Goal: Task Accomplishment & Management: Use online tool/utility

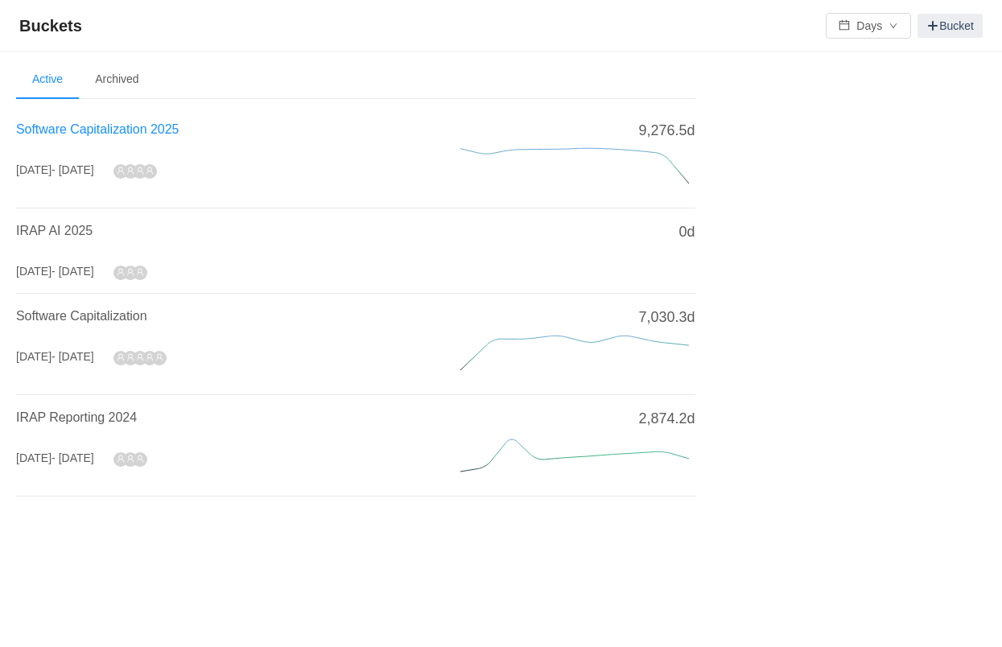
click at [152, 126] on span "Software Capitalization 2025" at bounding box center [97, 129] width 163 height 14
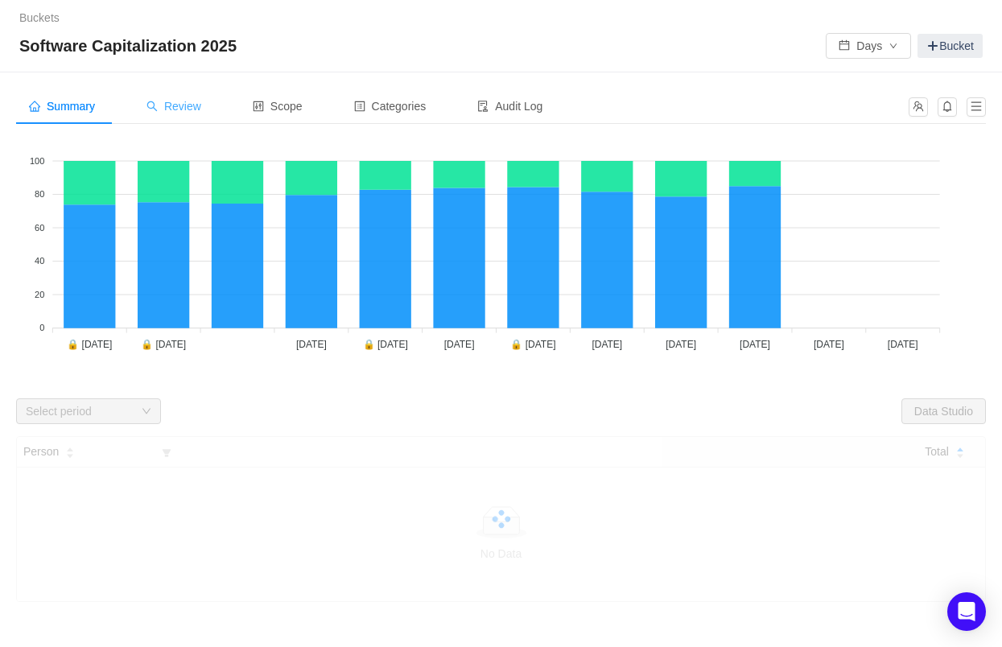
click at [193, 108] on span "Review" at bounding box center [173, 106] width 55 height 13
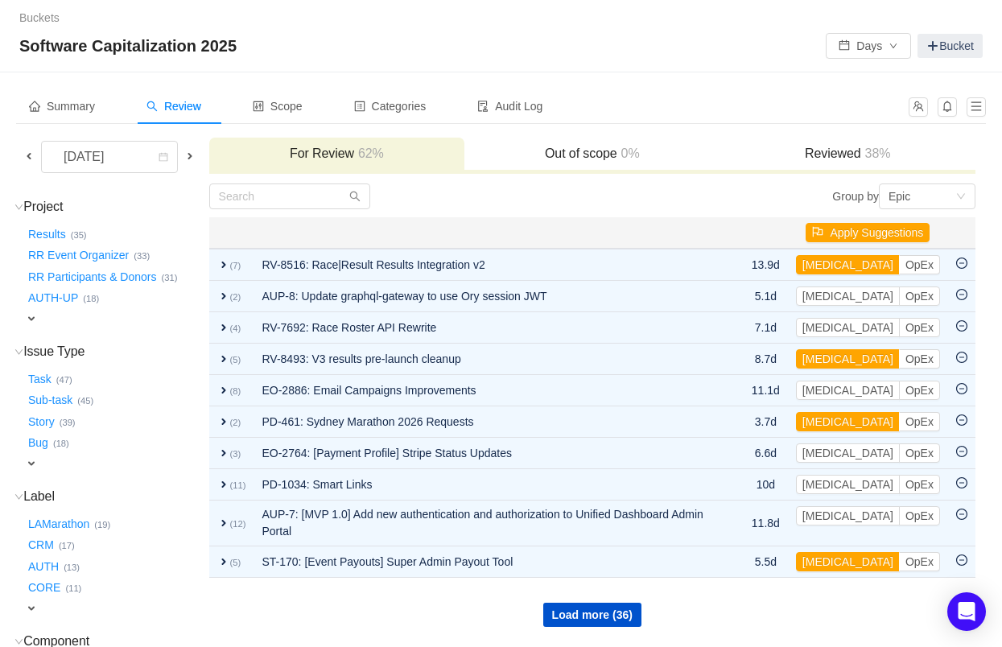
click at [28, 154] on span at bounding box center [29, 156] width 13 height 13
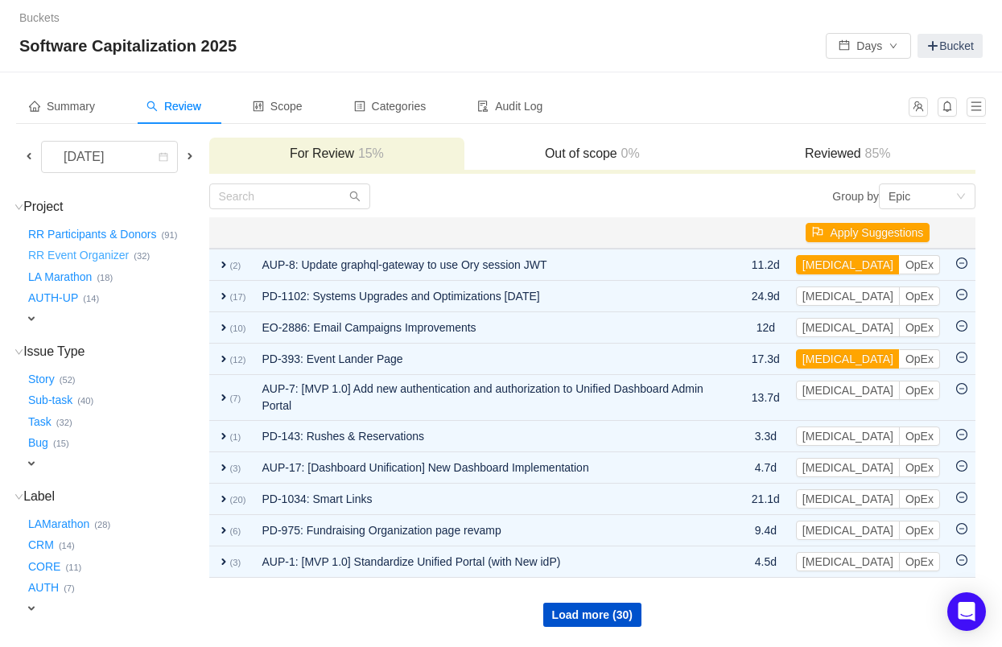
click at [80, 255] on button "RR Event Organizer …" at bounding box center [79, 256] width 109 height 26
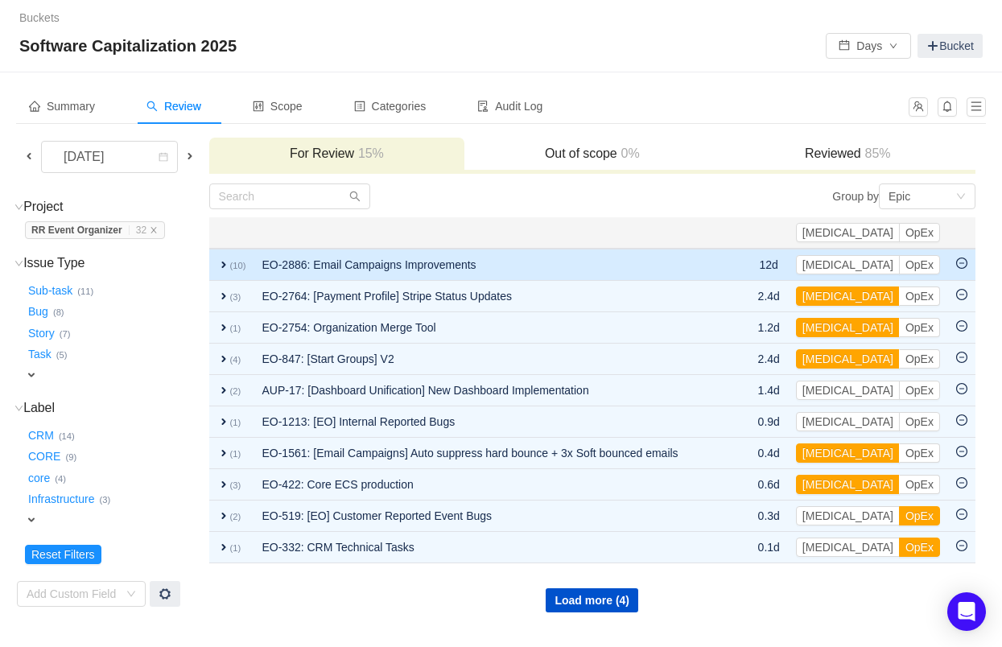
click at [230, 261] on span "expand" at bounding box center [223, 264] width 13 height 13
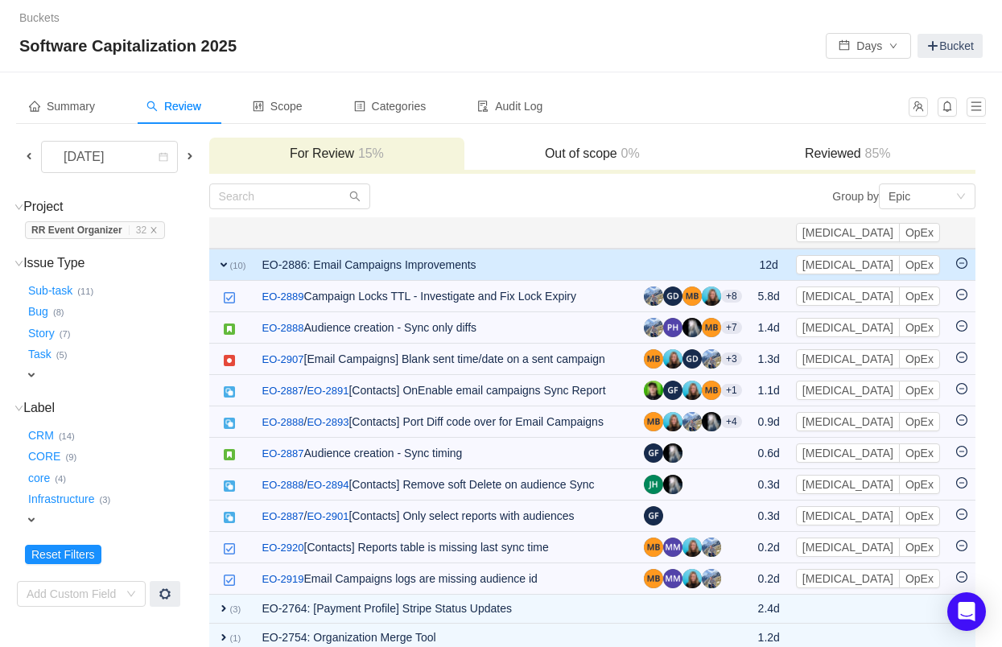
click at [230, 261] on span "expand" at bounding box center [223, 264] width 13 height 13
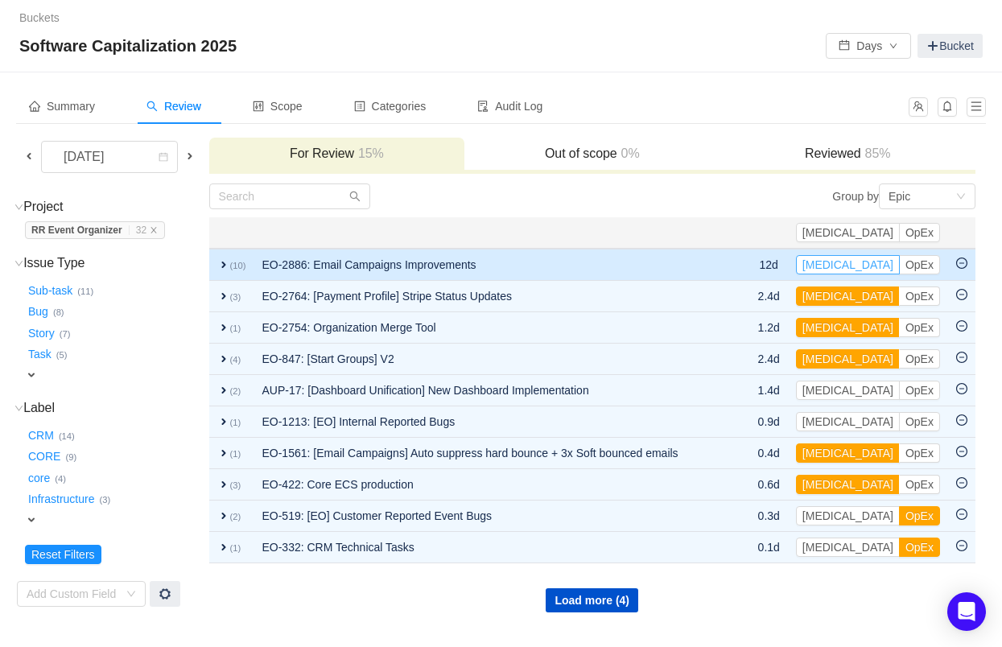
click at [874, 263] on button "CapEx" at bounding box center [848, 264] width 104 height 19
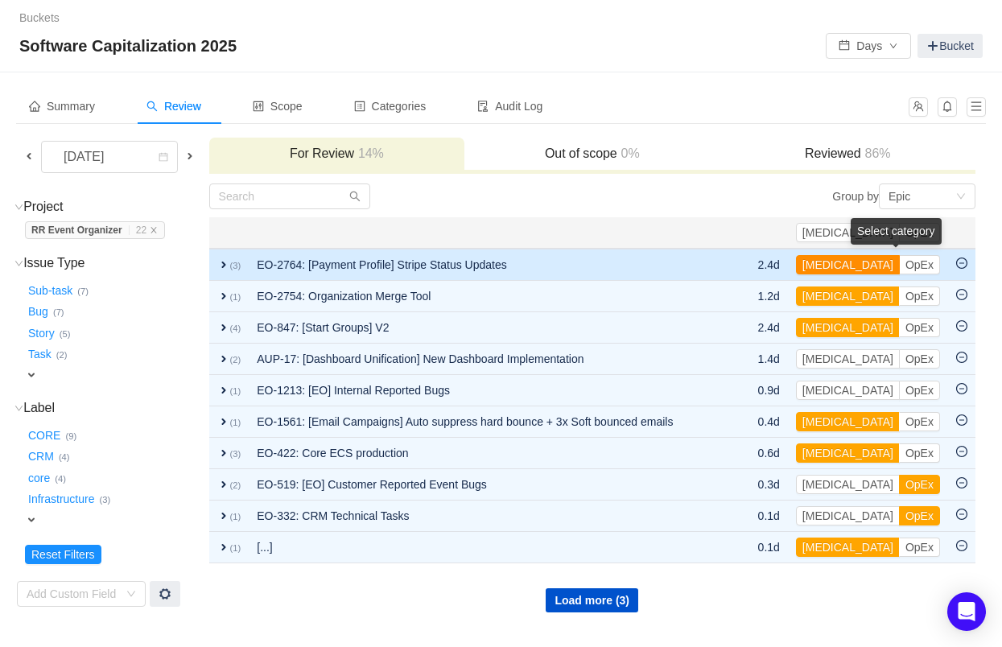
click at [874, 261] on button "CapEx" at bounding box center [848, 264] width 104 height 19
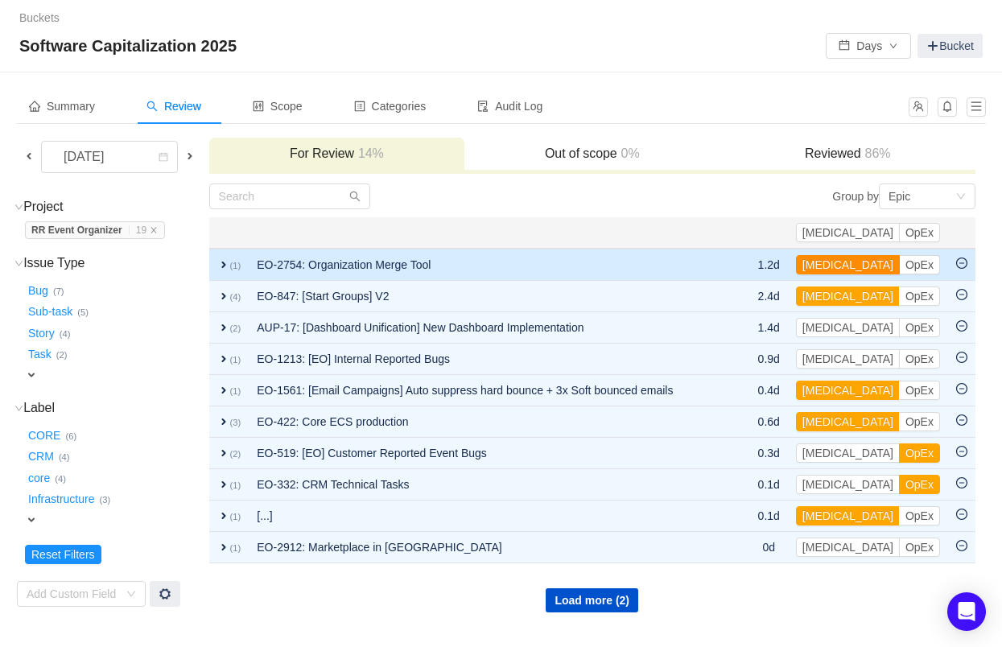
click at [877, 262] on button "CapEx" at bounding box center [848, 264] width 104 height 19
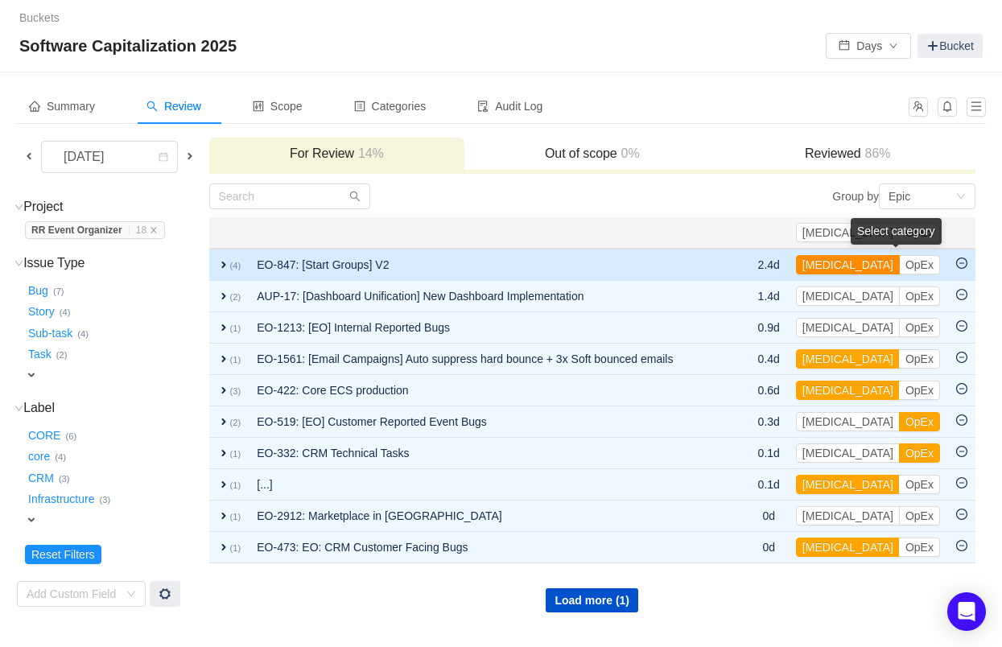
click at [877, 261] on button "CapEx" at bounding box center [848, 264] width 104 height 19
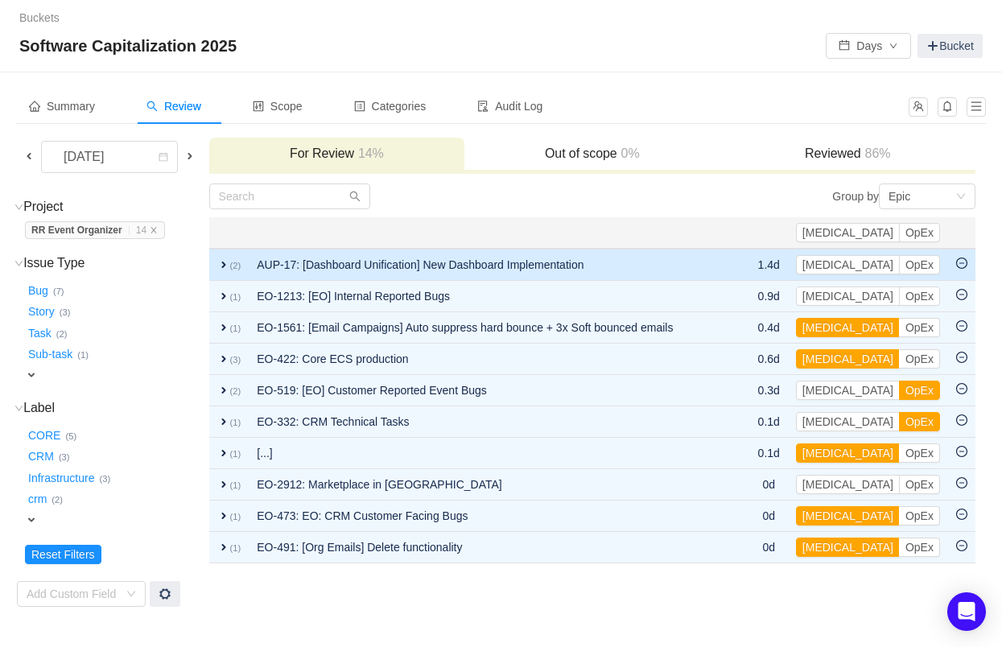
click at [610, 266] on td "AUP-17: [Dashboard Unification] New Dashboard Implementation" at bounding box center [490, 265] width 483 height 32
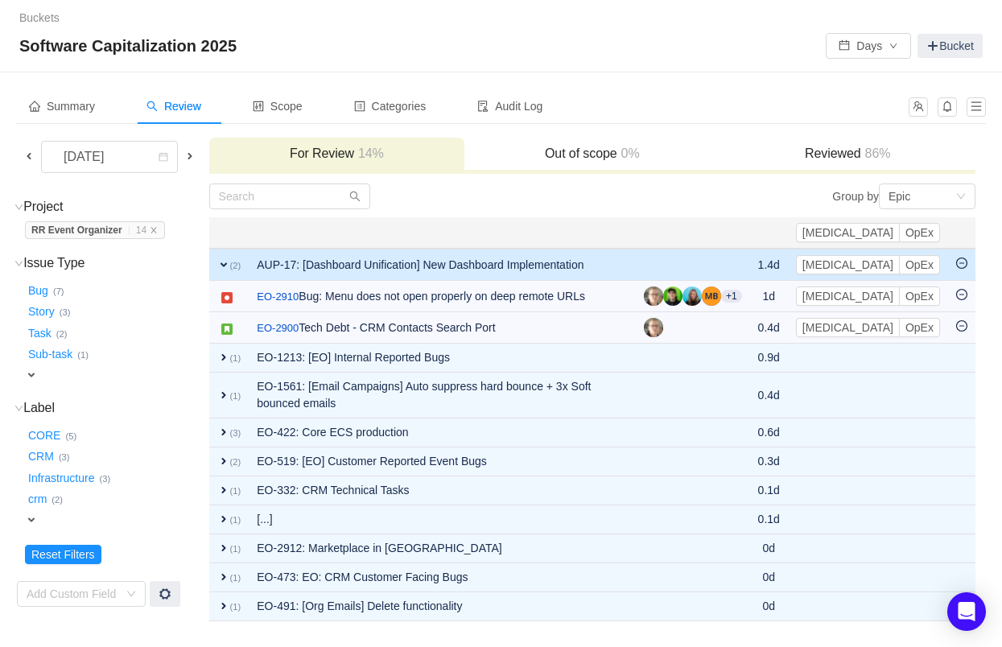
click at [604, 261] on td "AUP-17: [Dashboard Unification] New Dashboard Implementation" at bounding box center [442, 265] width 387 height 32
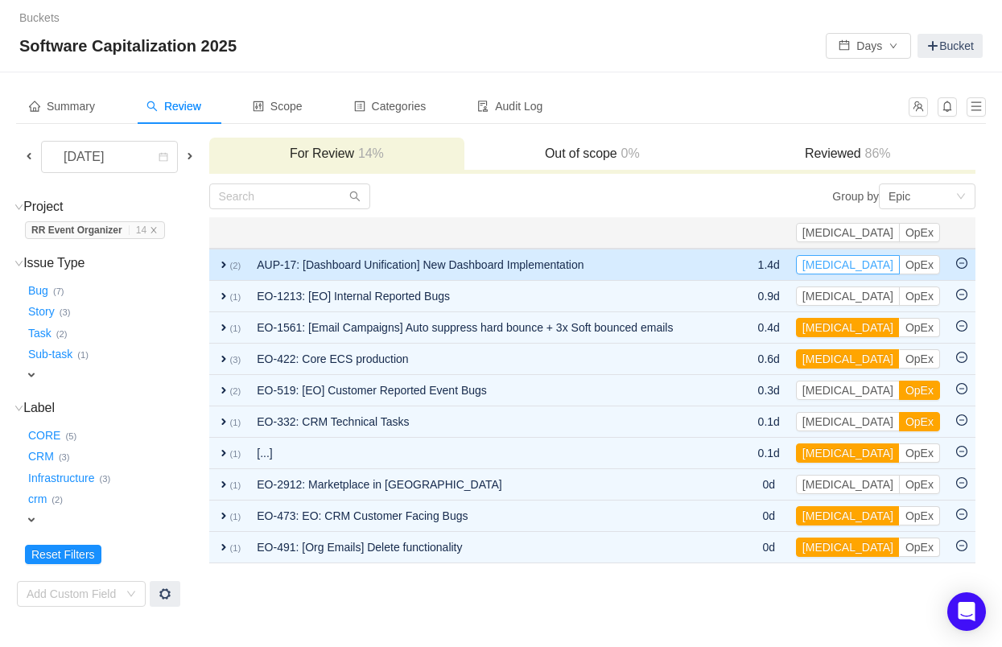
click at [883, 271] on button "CapEx" at bounding box center [848, 264] width 104 height 19
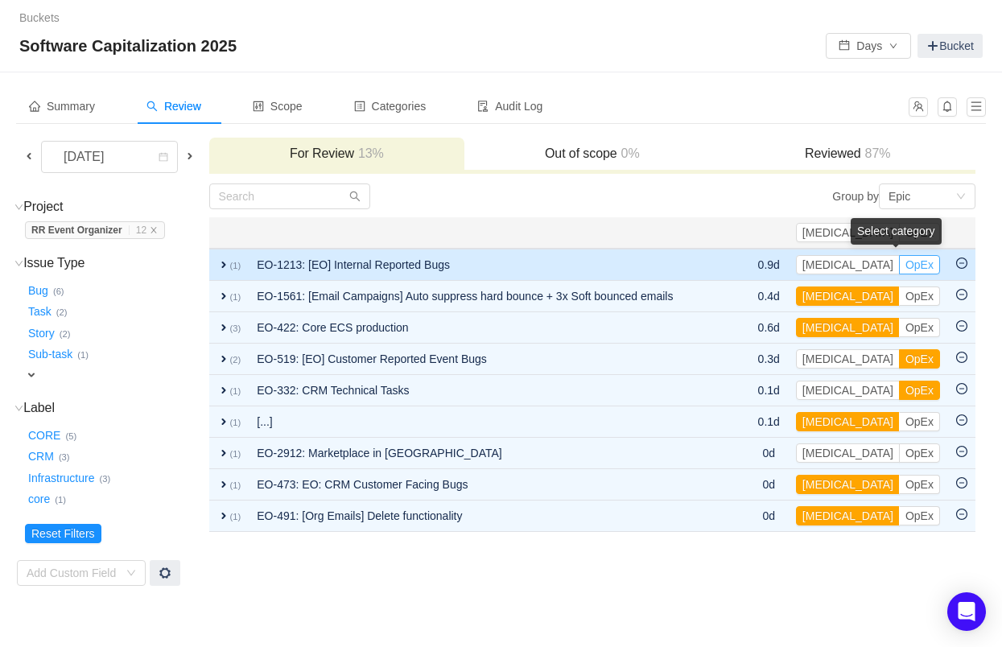
click at [927, 261] on button "OpEx" at bounding box center [919, 264] width 41 height 19
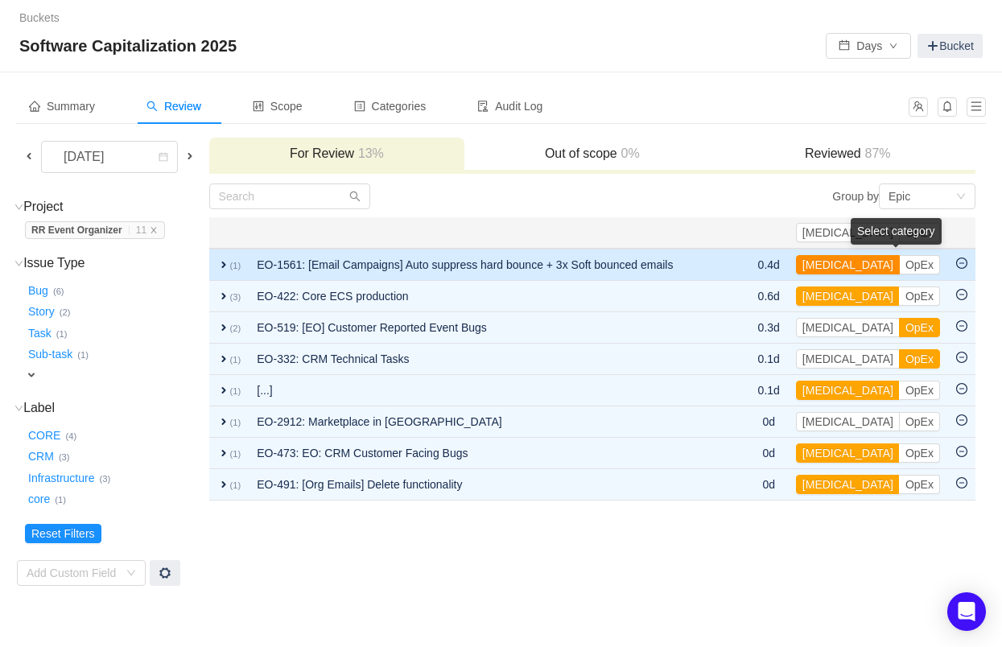
click at [869, 260] on button "CapEx" at bounding box center [848, 264] width 104 height 19
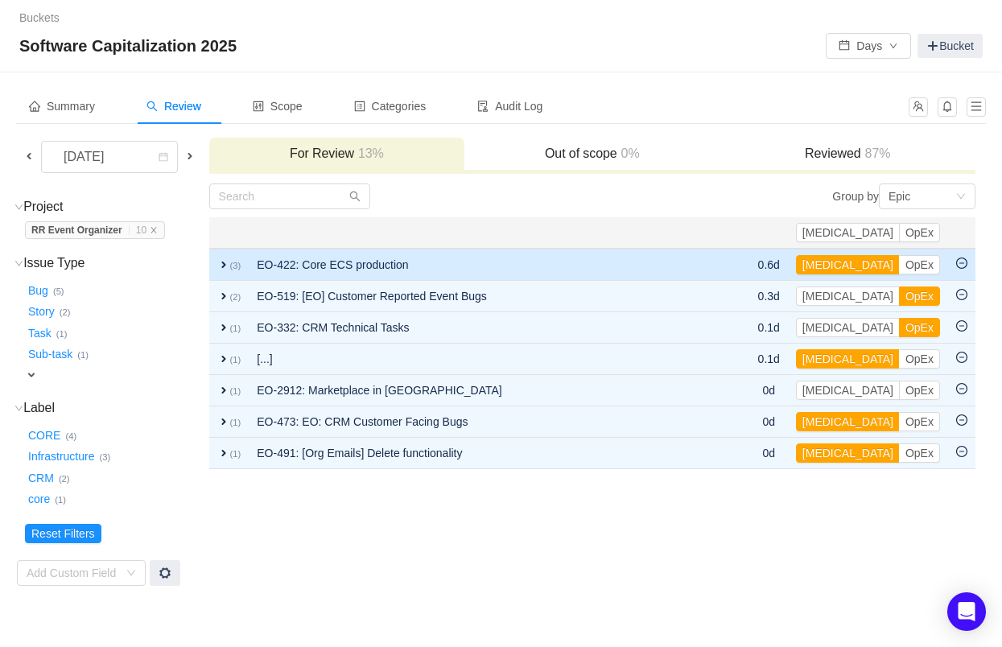
click at [749, 263] on td at bounding box center [734, 265] width 29 height 32
click at [879, 262] on button "CapEx" at bounding box center [848, 264] width 104 height 19
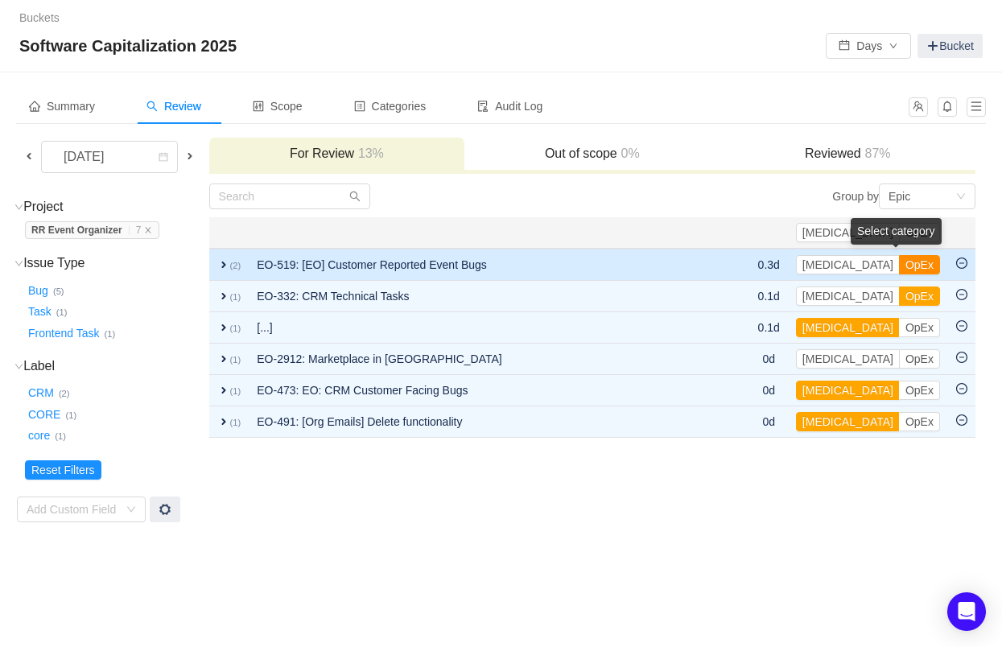
click at [922, 262] on button "OpEx" at bounding box center [919, 264] width 41 height 19
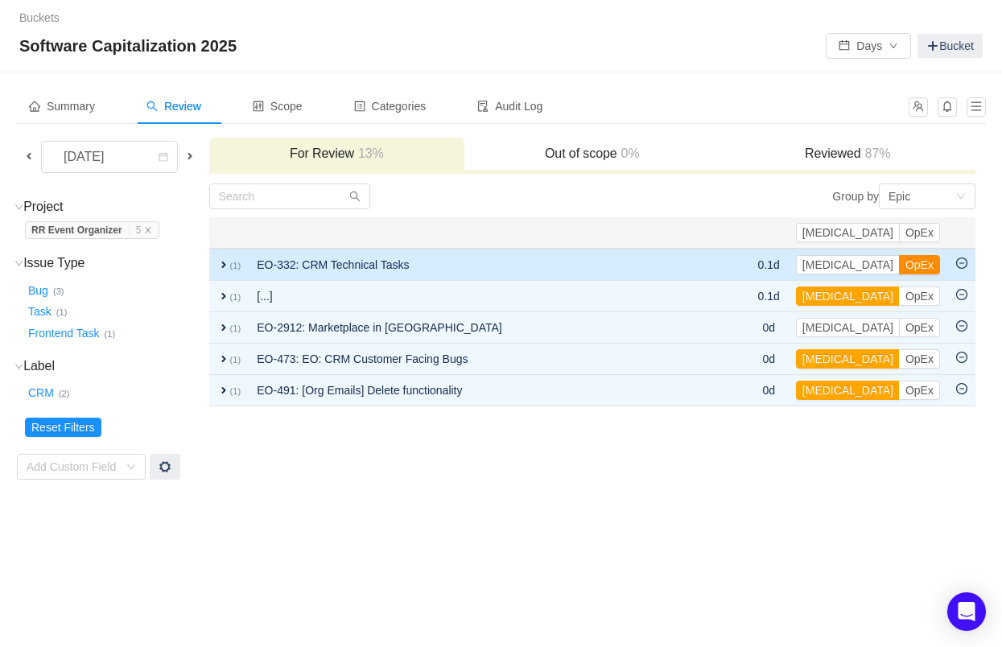
click at [922, 257] on button "OpEx" at bounding box center [919, 264] width 41 height 19
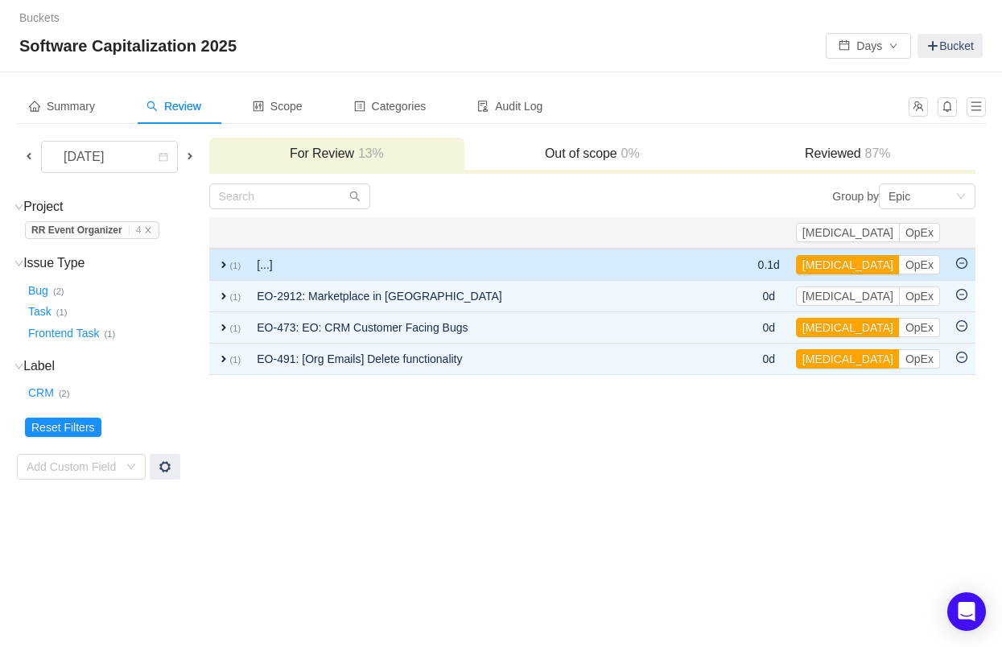
click at [720, 257] on td "[...]" at bounding box center [484, 265] width 471 height 32
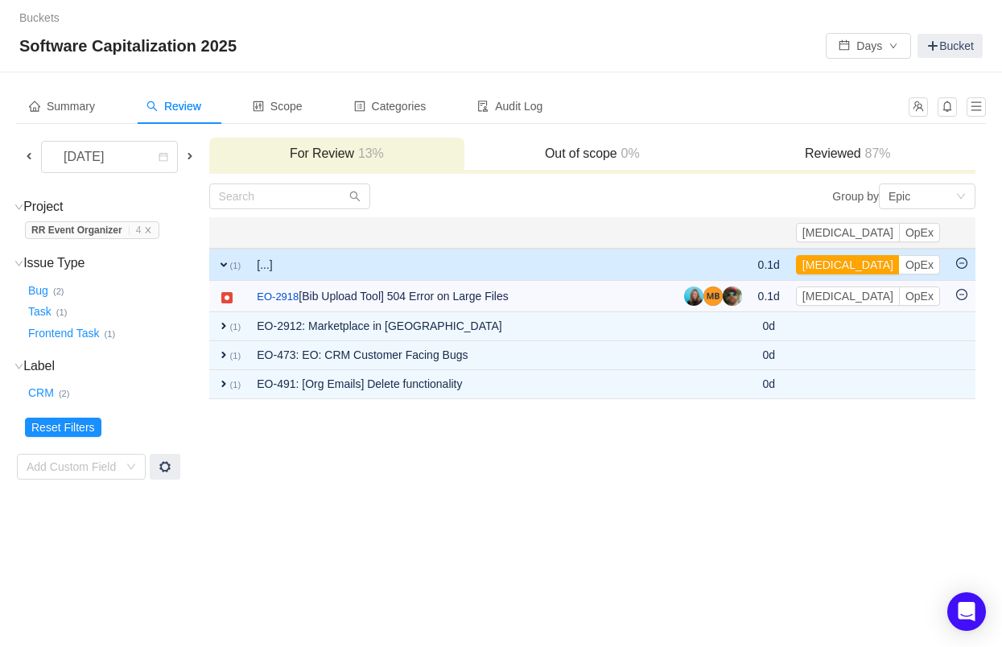
click at [750, 257] on td at bounding box center [713, 265] width 74 height 32
click at [924, 265] on button "OpEx" at bounding box center [919, 264] width 41 height 19
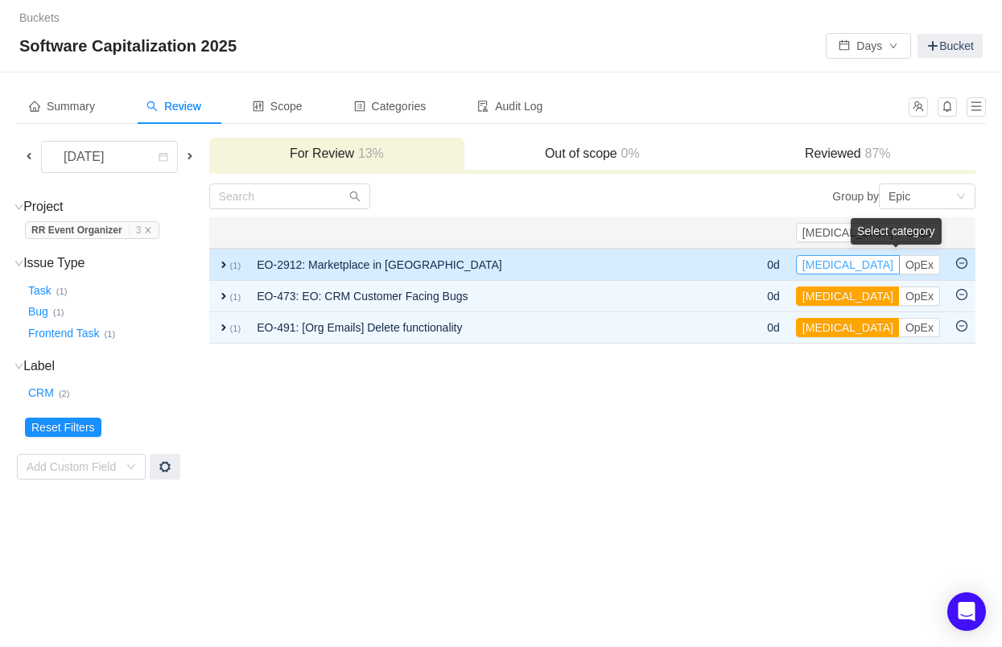
click at [873, 261] on button "CapEx" at bounding box center [848, 264] width 104 height 19
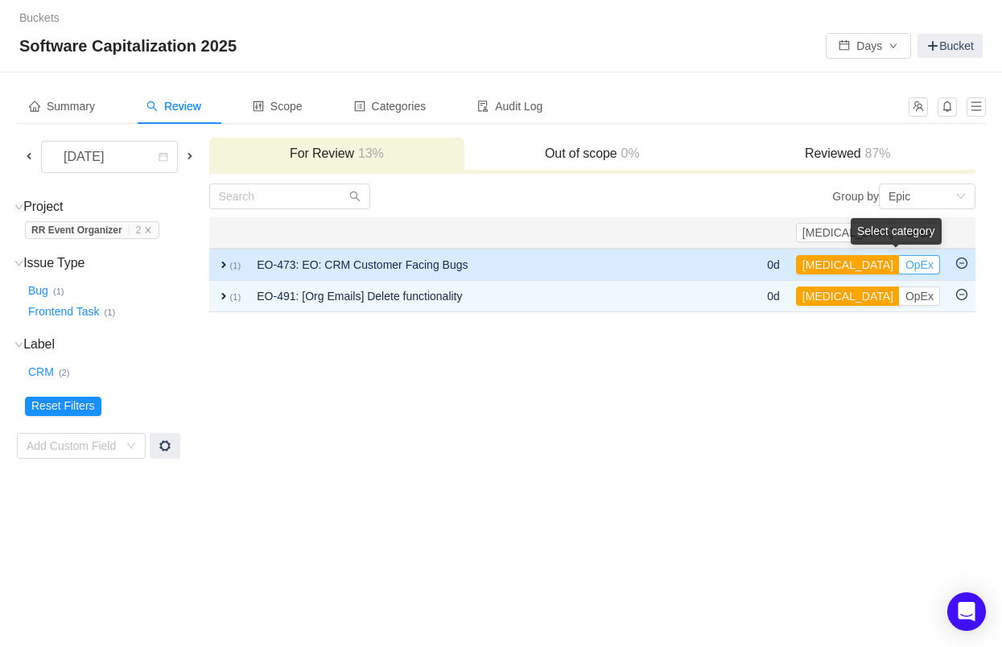
click at [933, 264] on button "OpEx" at bounding box center [919, 264] width 41 height 19
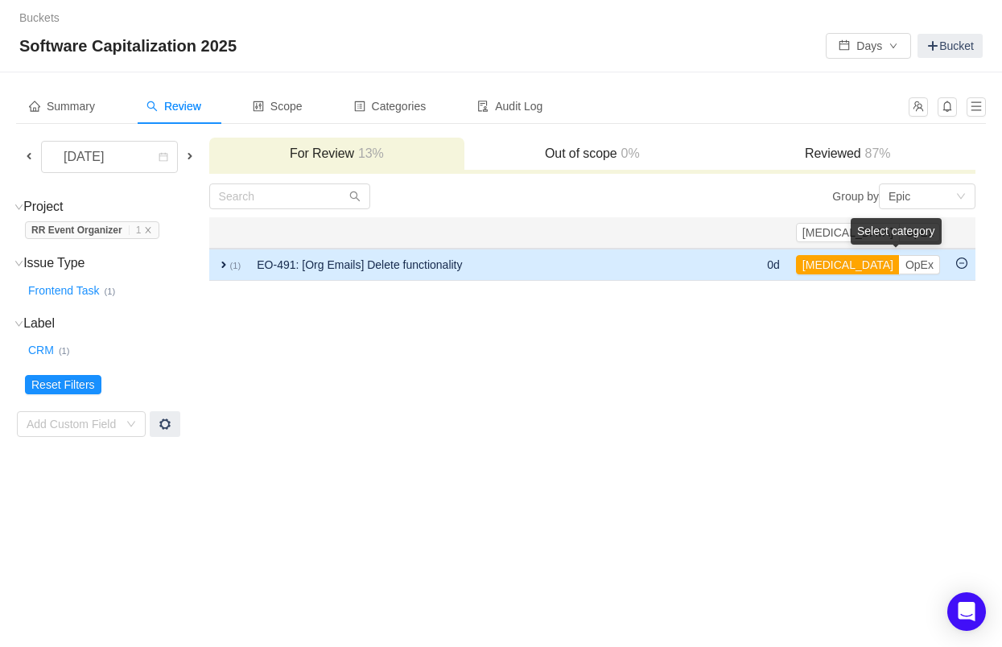
click at [724, 254] on td "EO-491: [Org Emails] Delete functionality" at bounding box center [487, 265] width 476 height 32
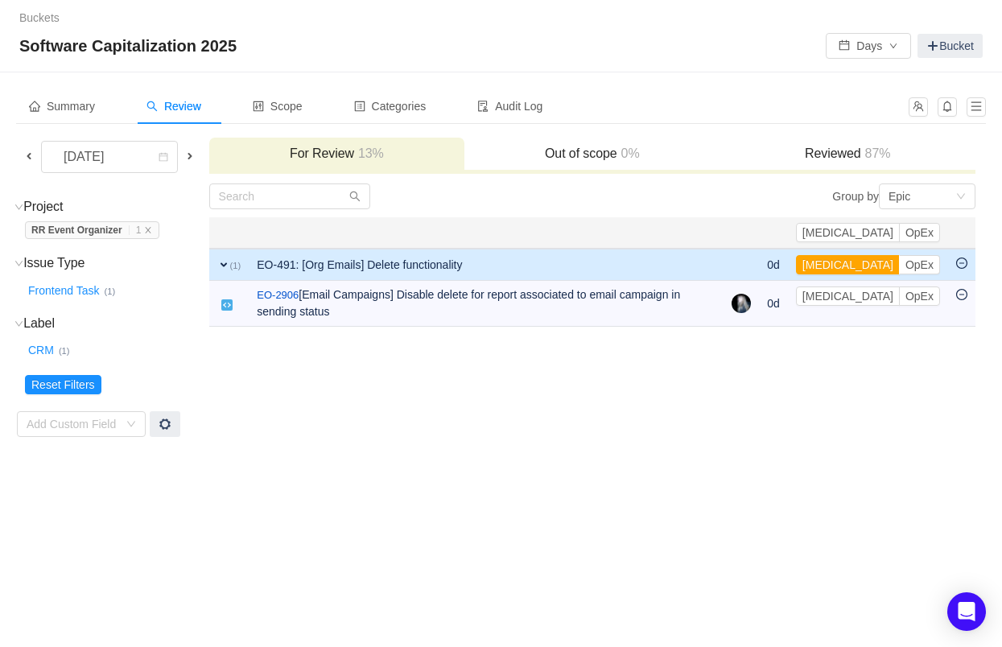
click at [723, 254] on td "EO-491: [Org Emails] Delete functionality" at bounding box center [486, 265] width 475 height 32
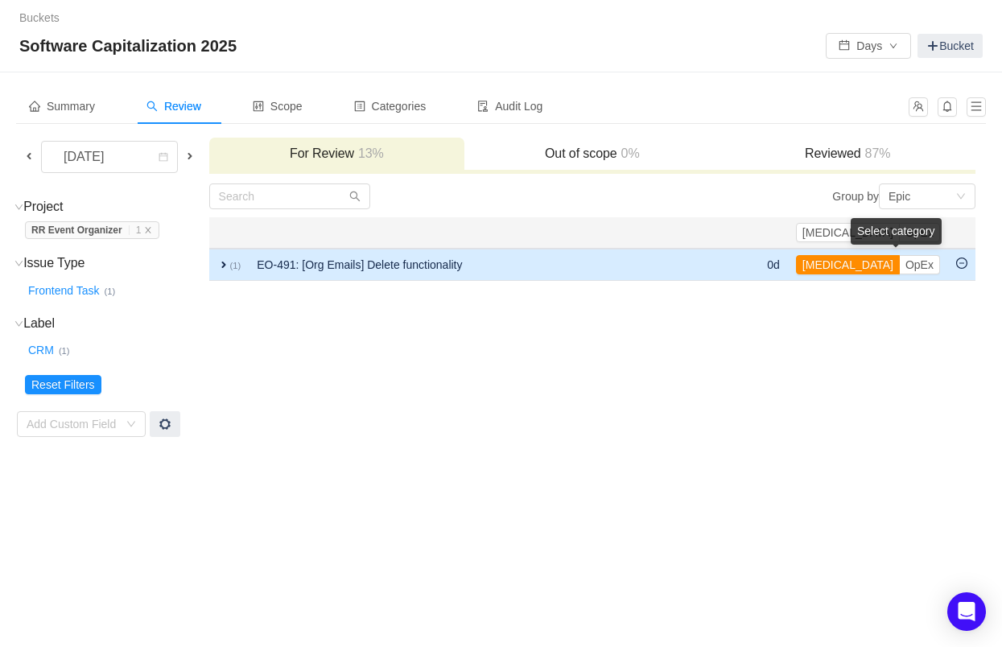
click at [879, 261] on button "CapEx" at bounding box center [848, 264] width 104 height 19
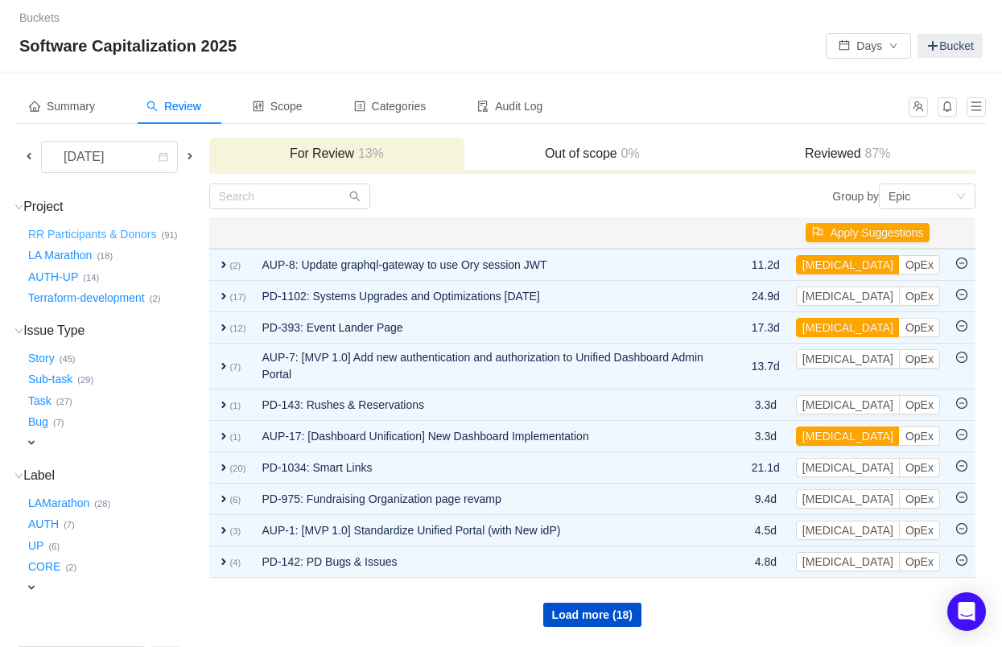
click at [111, 231] on button "RR Participants & Donors …" at bounding box center [93, 234] width 137 height 26
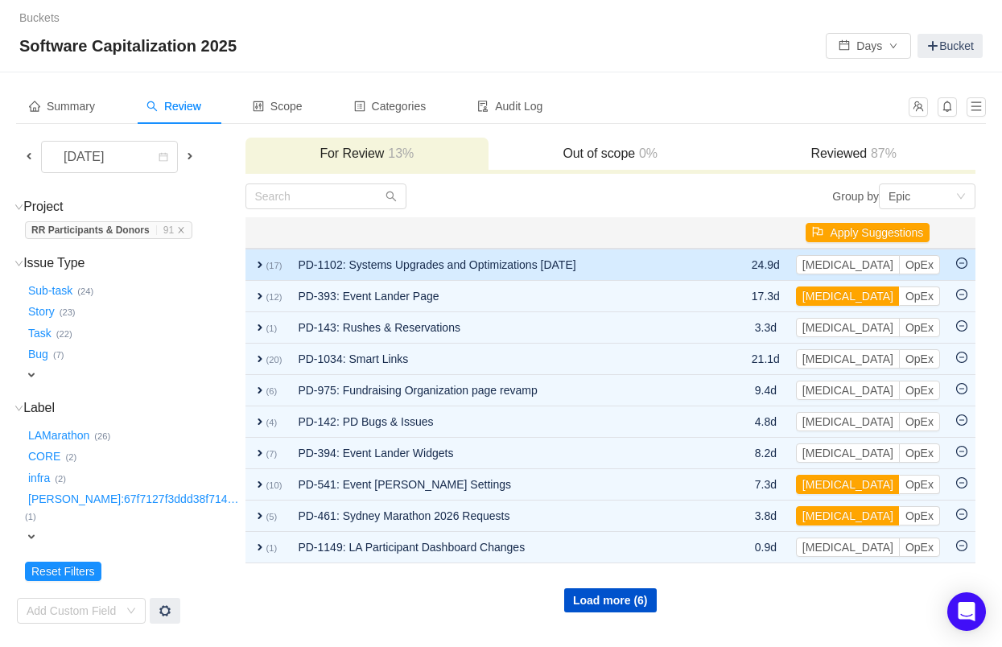
click at [681, 264] on td "PD-1102: Systems Upgrades and Optimizations Sept '26" at bounding box center [505, 265] width 430 height 32
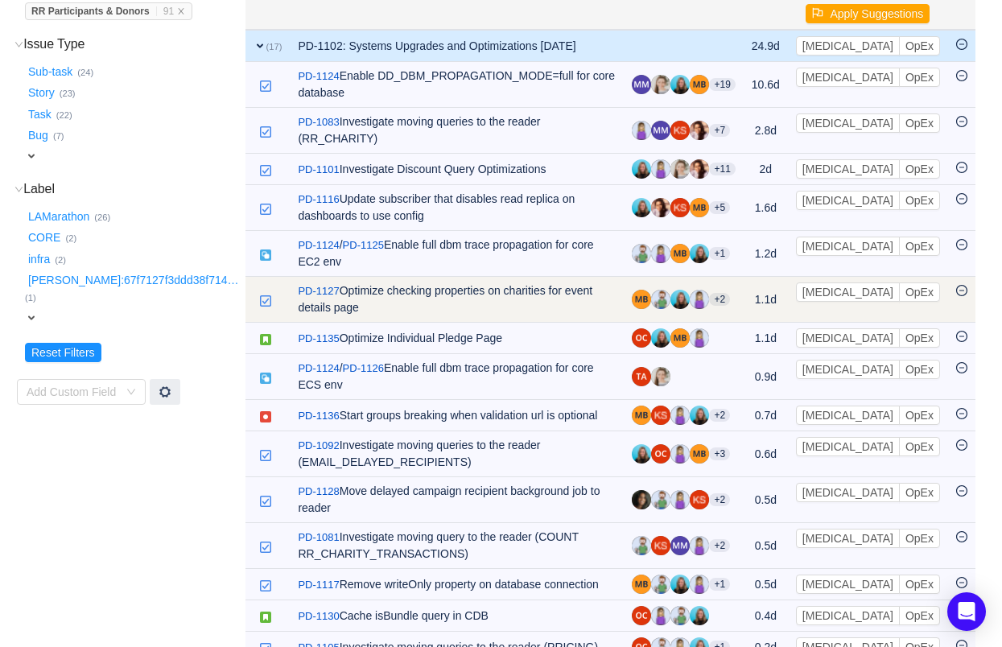
scroll to position [138, 0]
